Goal: Information Seeking & Learning: Learn about a topic

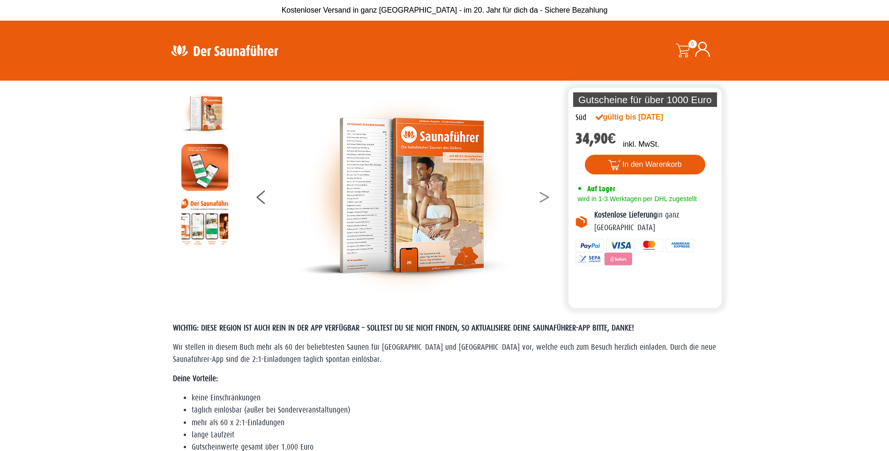
click at [547, 193] on button at bounding box center [550, 198] width 23 height 23
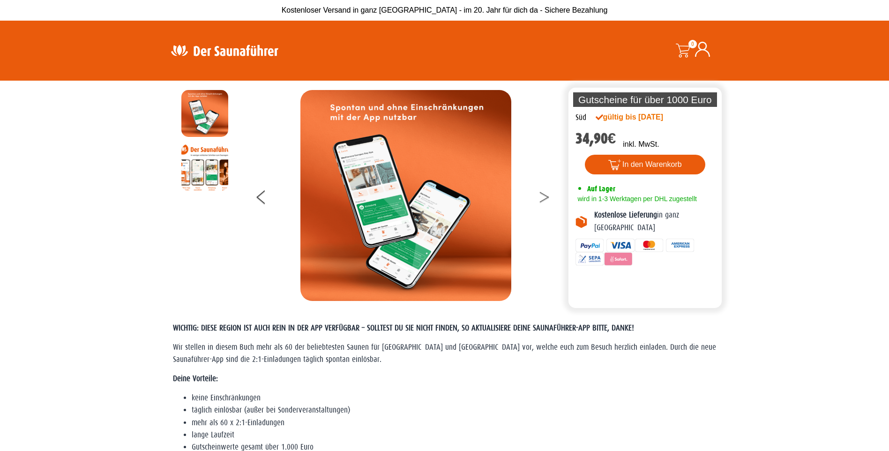
click at [547, 193] on button at bounding box center [550, 198] width 23 height 23
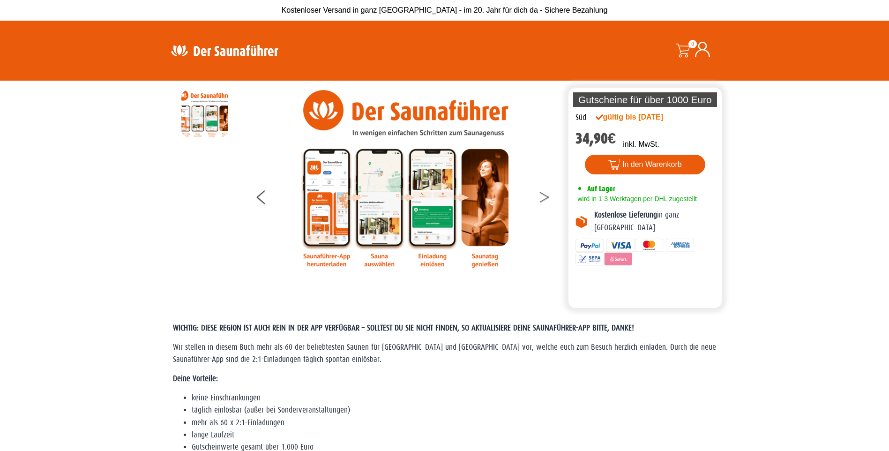
click at [547, 193] on button at bounding box center [550, 198] width 23 height 23
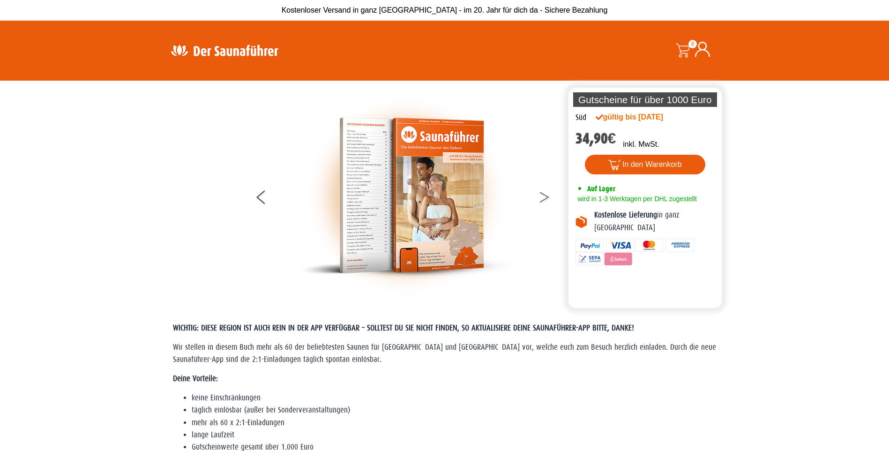
click at [547, 193] on button at bounding box center [550, 198] width 23 height 23
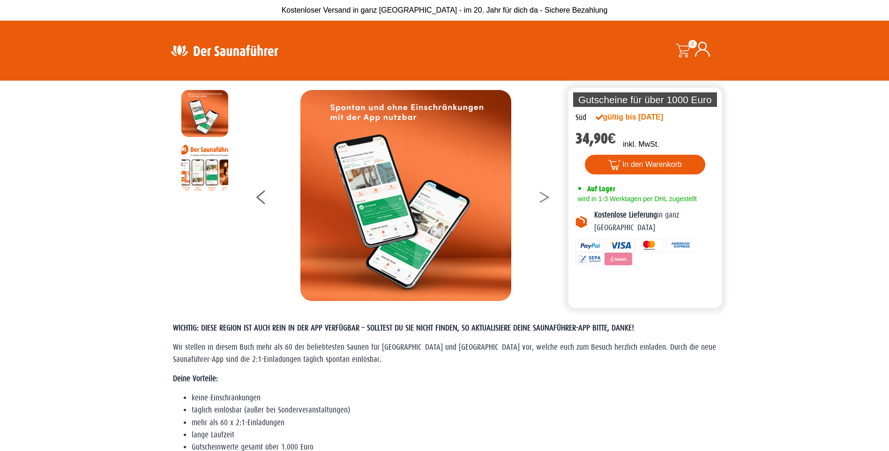
click at [547, 193] on button at bounding box center [550, 198] width 23 height 23
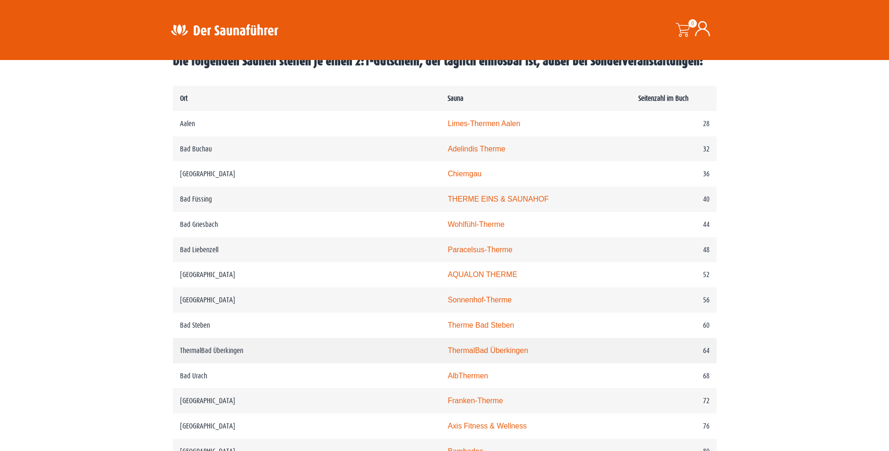
scroll to position [562, 0]
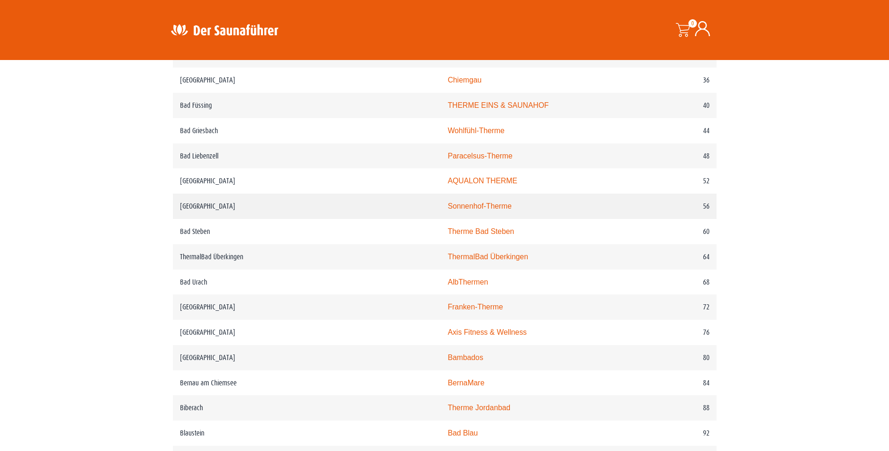
click at [448, 210] on link "Sonnenhof-Therme" at bounding box center [480, 206] width 64 height 8
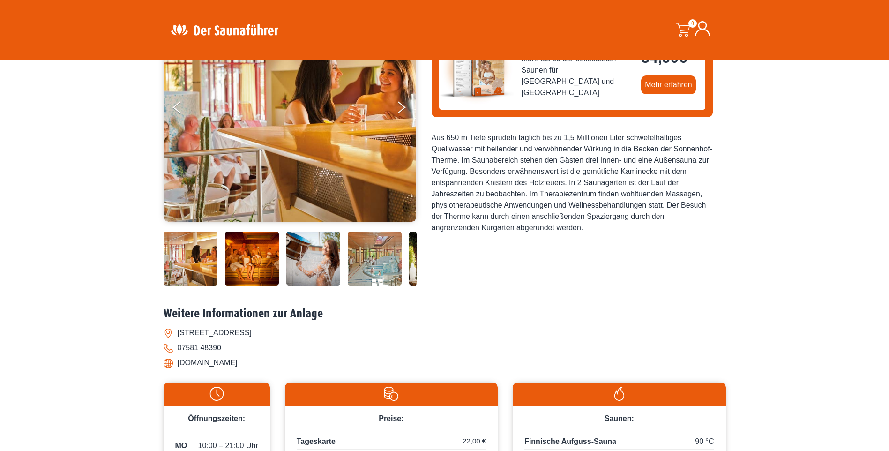
scroll to position [94, 0]
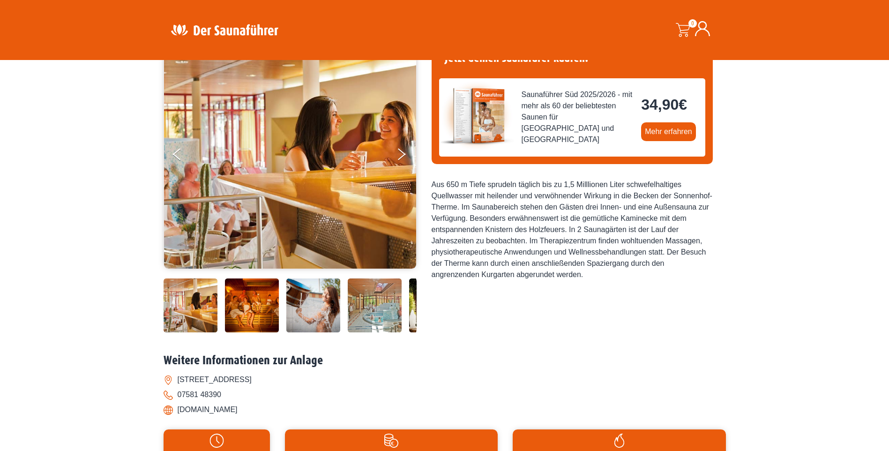
click at [199, 304] on img at bounding box center [191, 305] width 54 height 54
click at [389, 309] on img at bounding box center [375, 305] width 54 height 54
click at [366, 299] on img at bounding box center [375, 305] width 54 height 54
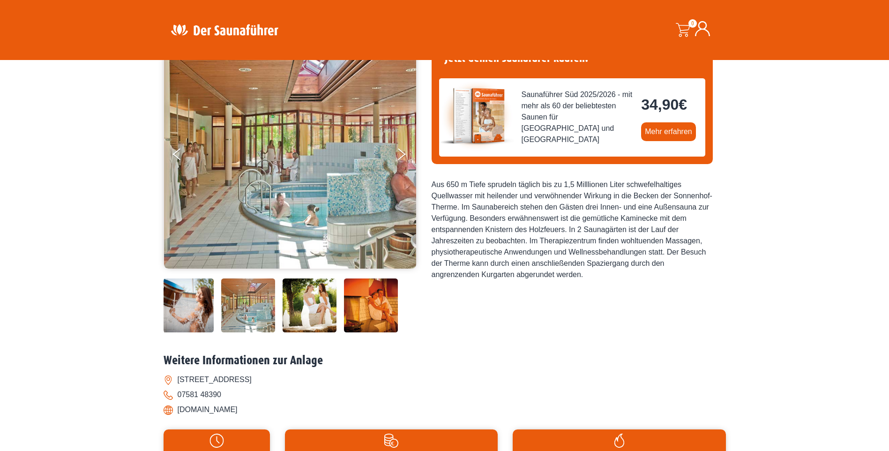
click at [248, 308] on img at bounding box center [248, 305] width 54 height 54
click at [378, 300] on img at bounding box center [371, 305] width 54 height 54
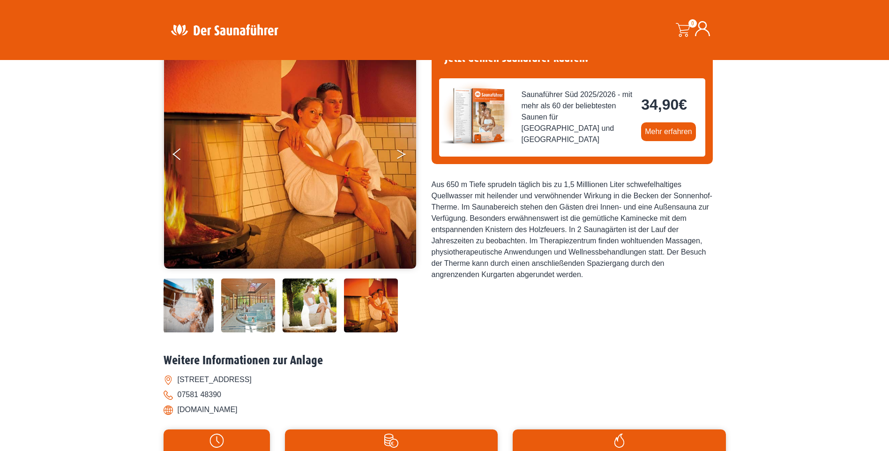
click at [401, 150] on button "Next" at bounding box center [407, 155] width 23 height 23
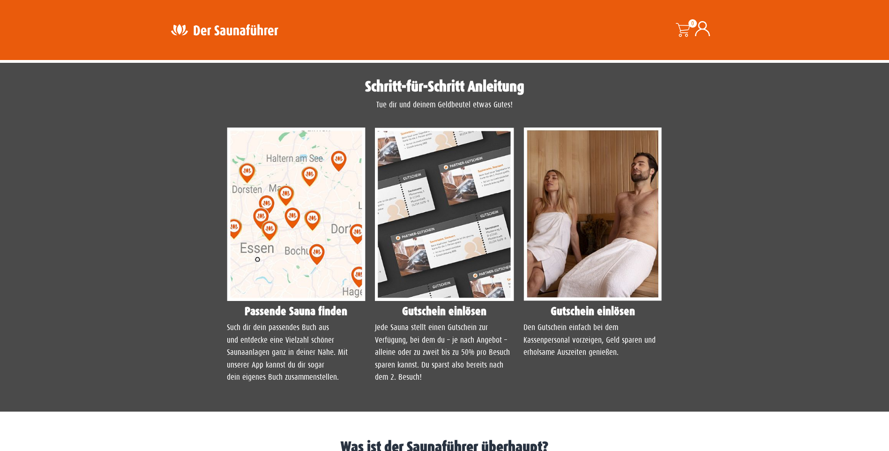
scroll to position [281, 0]
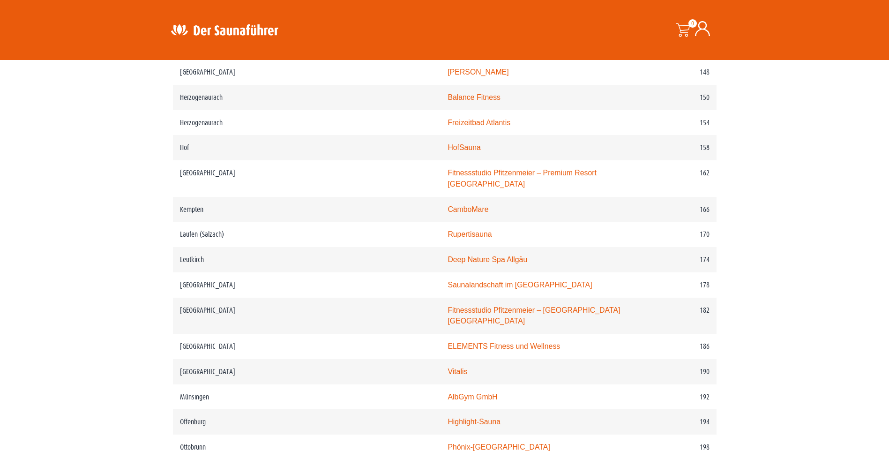
scroll to position [1453, 0]
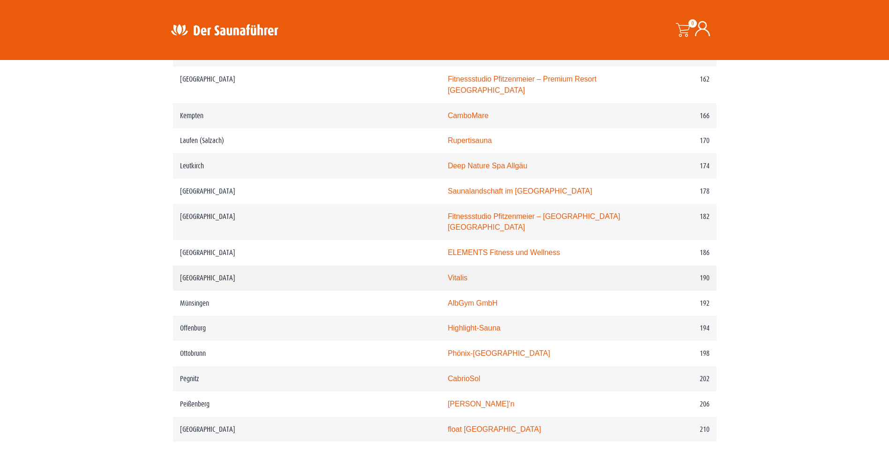
click at [448, 277] on link "Vitalis" at bounding box center [458, 278] width 20 height 8
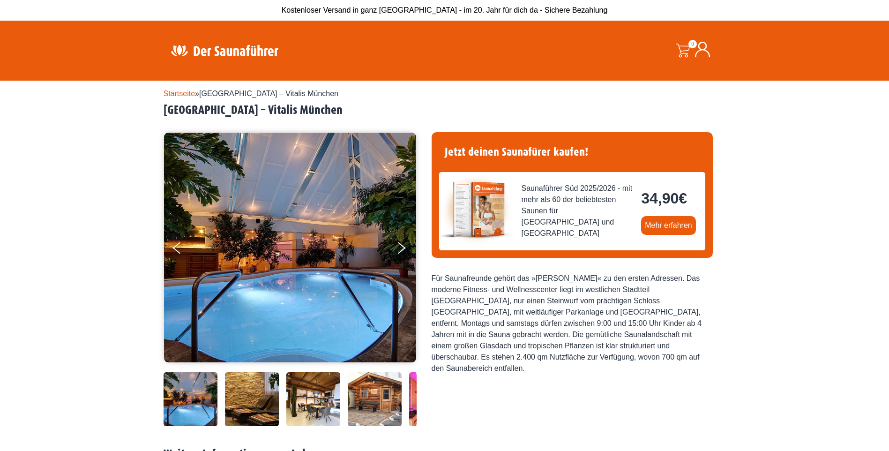
scroll to position [187, 0]
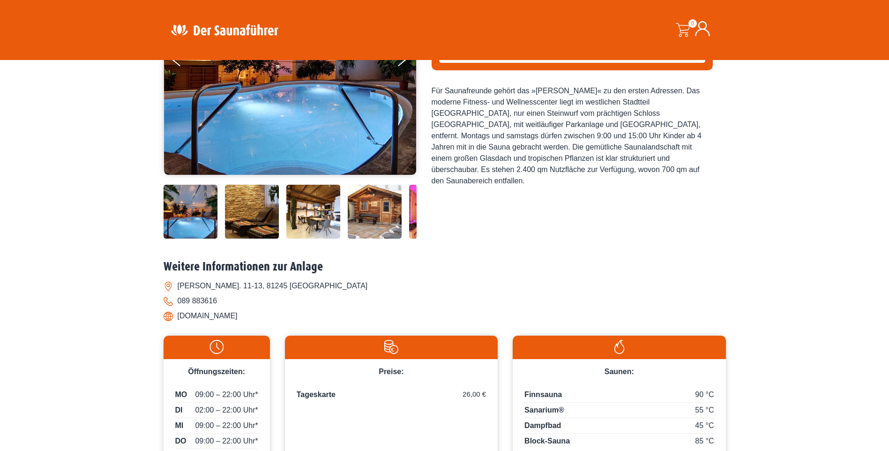
click at [178, 220] on img at bounding box center [191, 212] width 54 height 54
click at [346, 124] on img at bounding box center [290, 60] width 252 height 230
click at [245, 217] on img at bounding box center [252, 212] width 54 height 54
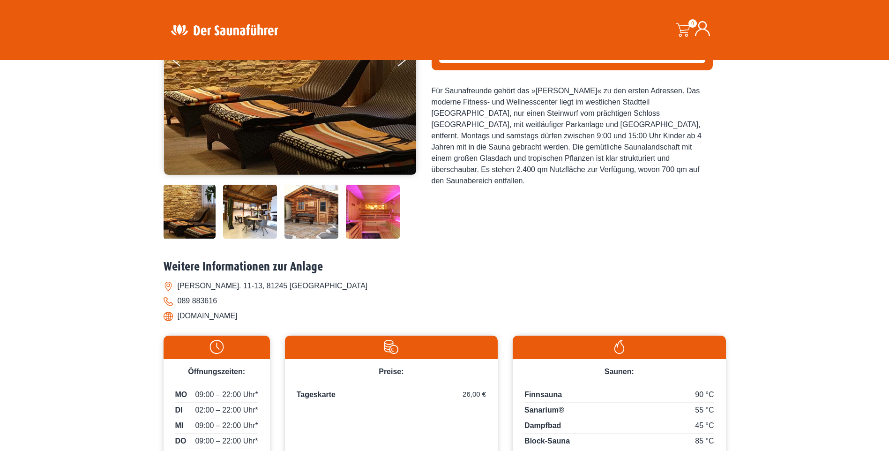
scroll to position [47, 0]
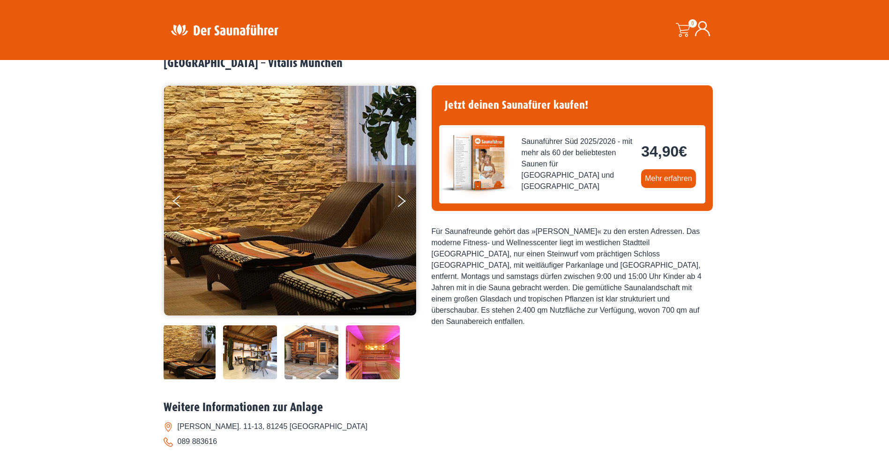
click at [311, 347] on img at bounding box center [311, 352] width 54 height 54
click at [407, 197] on button "Next" at bounding box center [407, 202] width 23 height 23
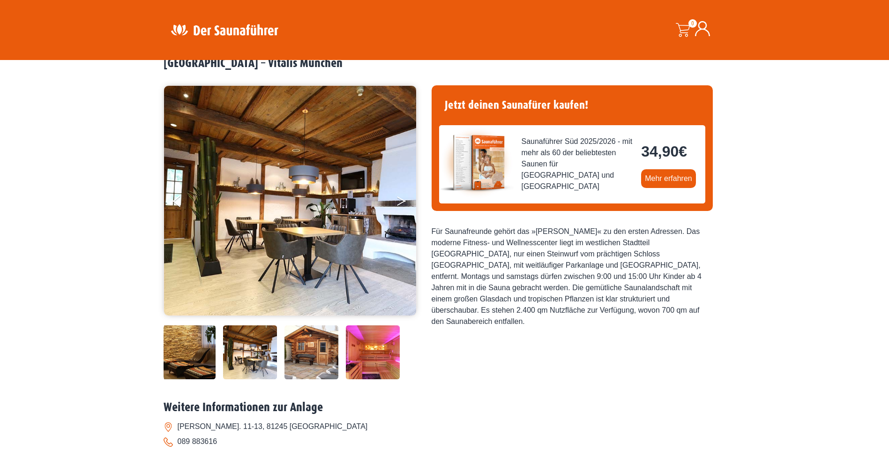
click at [407, 197] on button "Next" at bounding box center [407, 202] width 23 height 23
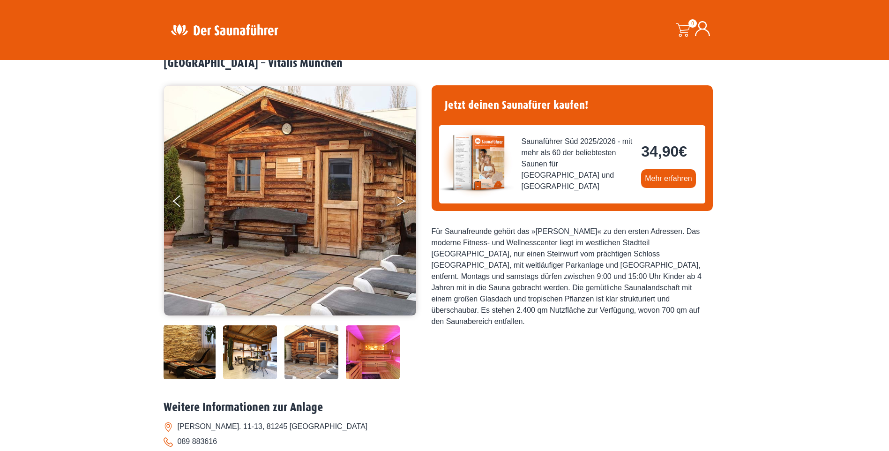
click at [407, 197] on button "Next" at bounding box center [407, 202] width 23 height 23
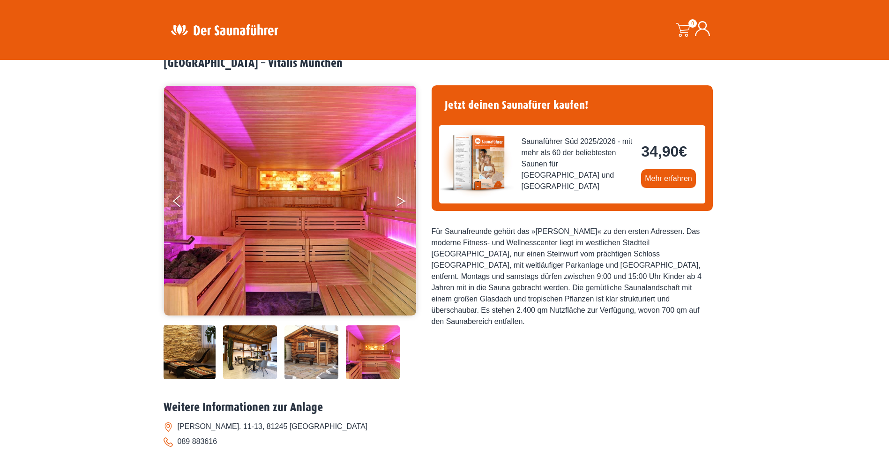
click at [407, 197] on button "Next" at bounding box center [407, 202] width 23 height 23
click at [401, 197] on button "Next" at bounding box center [407, 202] width 23 height 23
click at [401, 202] on button "Next" at bounding box center [407, 202] width 23 height 23
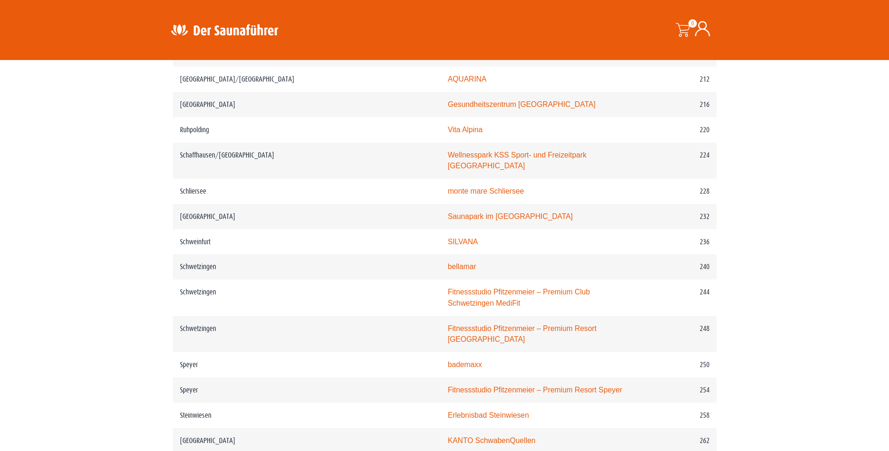
scroll to position [1734, 0]
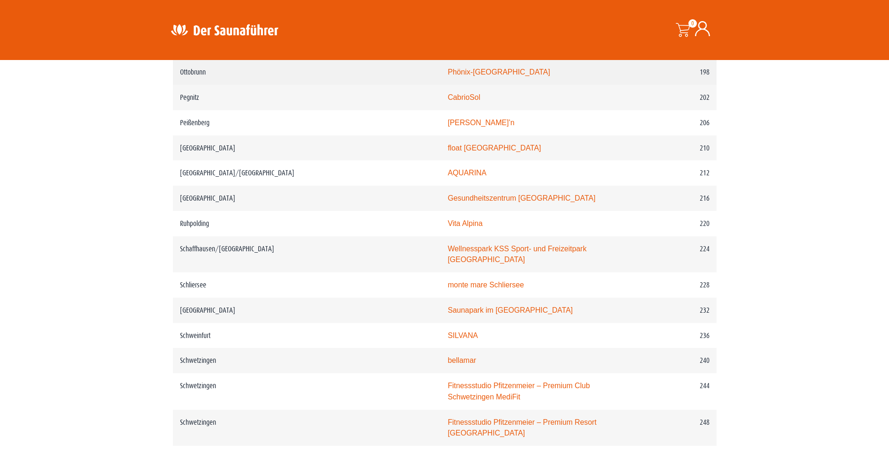
click at [448, 72] on link "Phönix-[GEOGRAPHIC_DATA]" at bounding box center [499, 72] width 102 height 8
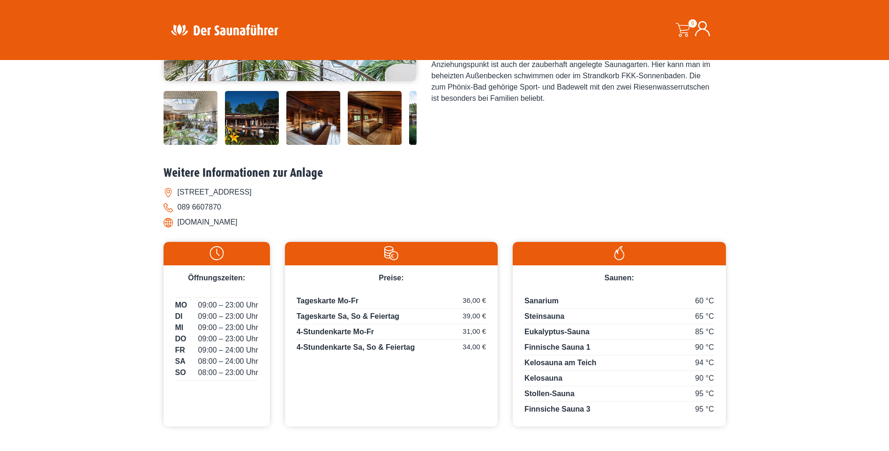
scroll to position [94, 0]
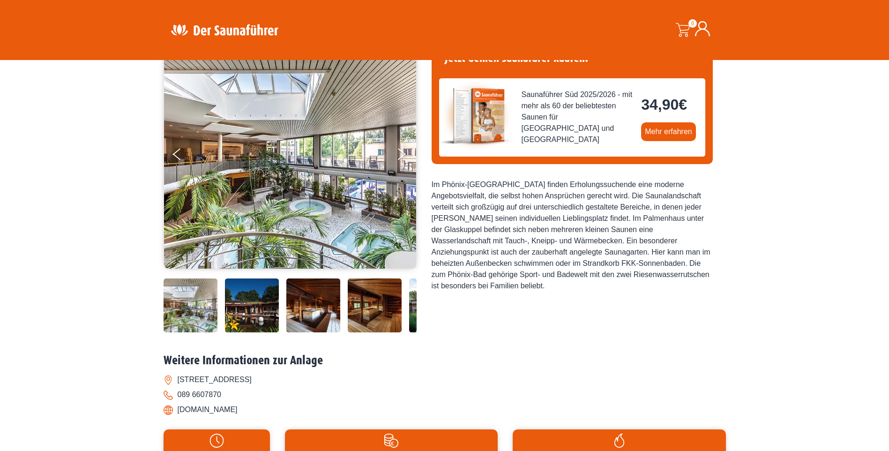
click at [243, 303] on img at bounding box center [252, 305] width 54 height 54
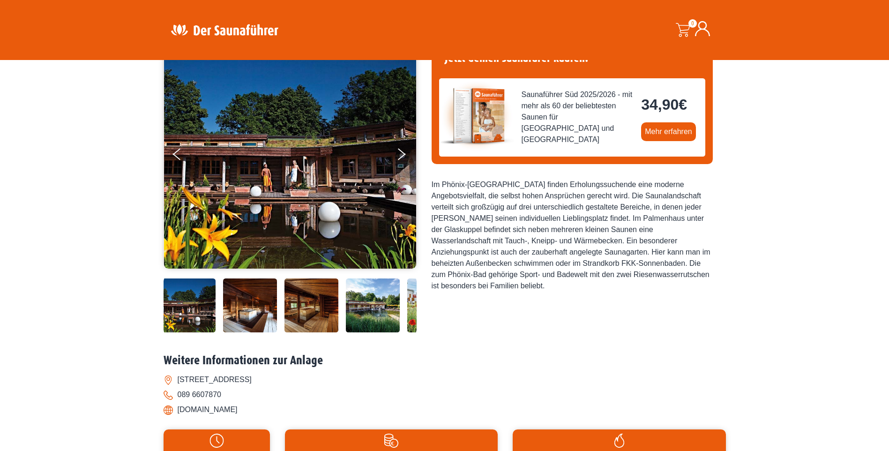
click at [289, 292] on img at bounding box center [311, 305] width 54 height 54
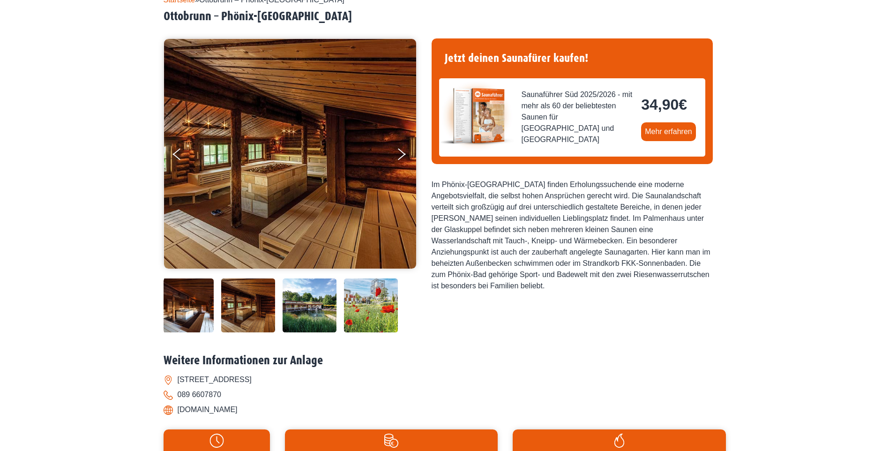
scroll to position [0, 0]
